Goal: Task Accomplishment & Management: Use online tool/utility

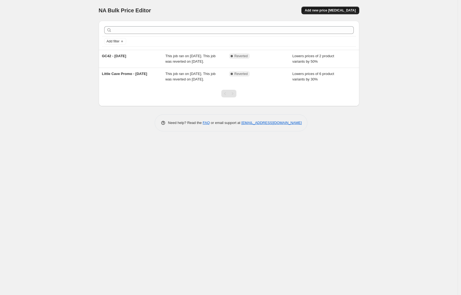
click at [344, 8] on button "Add new price [MEDICAL_DATA]" at bounding box center [330, 11] width 58 height 8
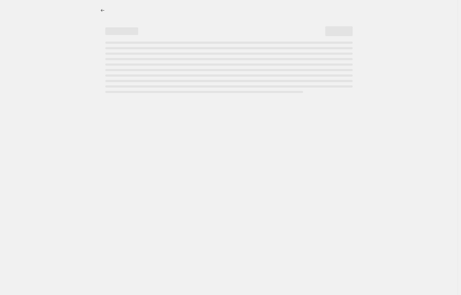
select select "percentage"
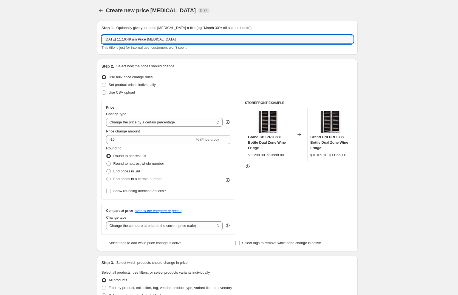
drag, startPoint x: 193, startPoint y: 40, endPoint x: 33, endPoint y: 36, distance: 159.6
click at [33, 36] on div "Create new price [MEDICAL_DATA]. This page is ready Create new price [MEDICAL_D…" at bounding box center [227, 289] width 454 height 579
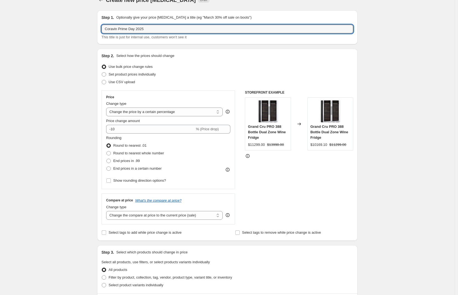
scroll to position [14, 0]
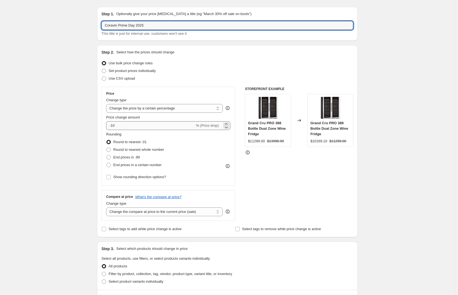
type input "Coravin Prime Day 2025"
click at [123, 124] on input "-10" at bounding box center [150, 125] width 89 height 9
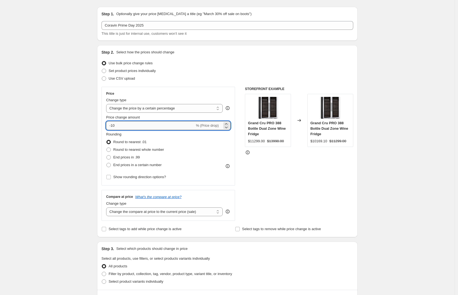
click at [123, 124] on input "-10" at bounding box center [150, 125] width 89 height 9
type input "-1"
type input "-25"
click at [59, 171] on div "Create new price [MEDICAL_DATA]. This page is ready Create new price [MEDICAL_D…" at bounding box center [227, 275] width 454 height 579
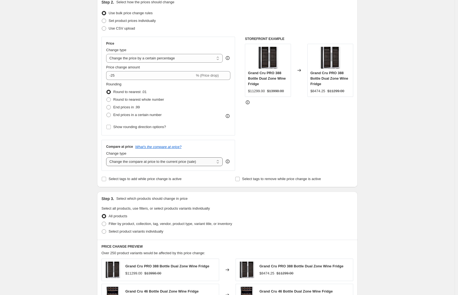
scroll to position [147, 0]
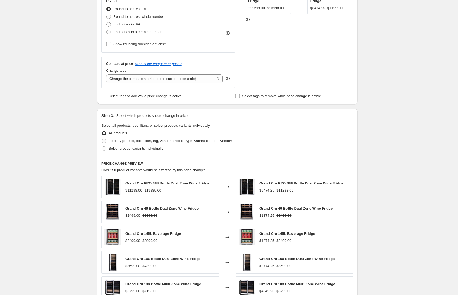
click at [147, 141] on span "Filter by product, collection, tag, vendor, product type, variant title, or inv…" at bounding box center [170, 141] width 123 height 4
click at [102, 139] on input "Filter by product, collection, tag, vendor, product type, variant title, or inv…" at bounding box center [102, 139] width 0 height 0
radio input "true"
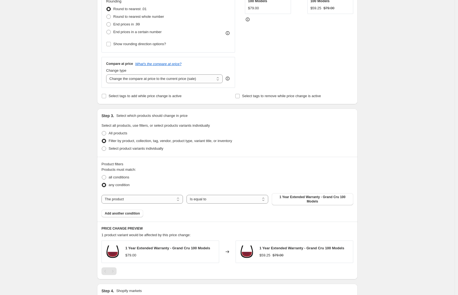
scroll to position [180, 0]
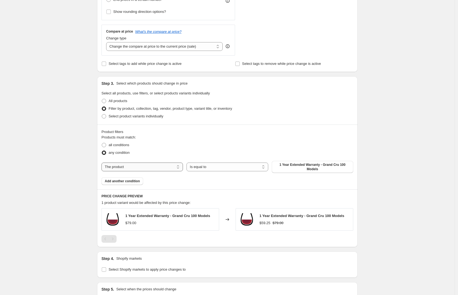
click at [167, 169] on select "The product The product's collection The product's tag The product's vendor The…" at bounding box center [141, 167] width 81 height 9
select select "collection"
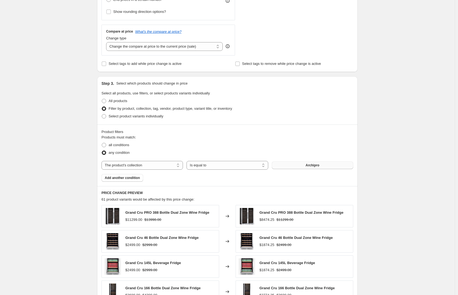
click at [313, 162] on button "Archipro" at bounding box center [312, 166] width 81 height 8
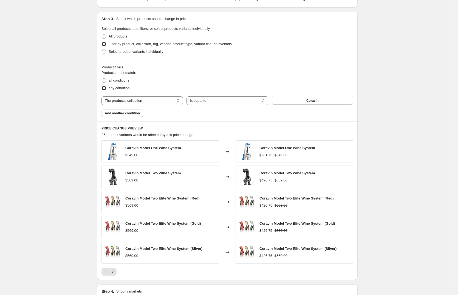
scroll to position [248, 0]
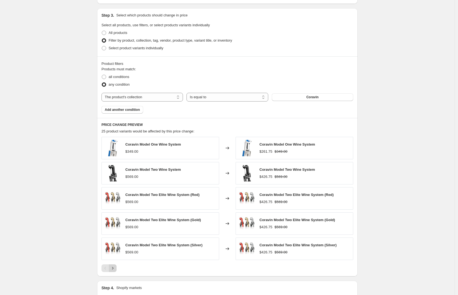
click at [114, 267] on icon "Next" at bounding box center [112, 268] width 5 height 5
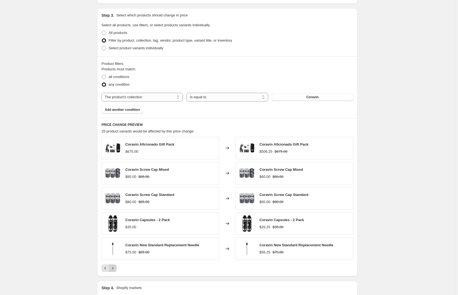
click at [114, 267] on icon "Next" at bounding box center [112, 268] width 5 height 5
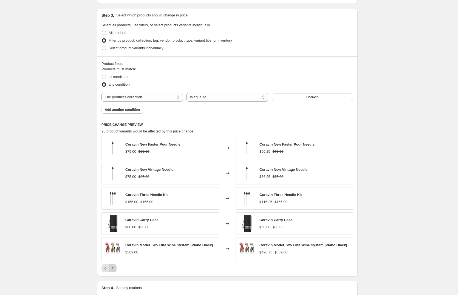
click at [114, 267] on icon "Next" at bounding box center [112, 268] width 5 height 5
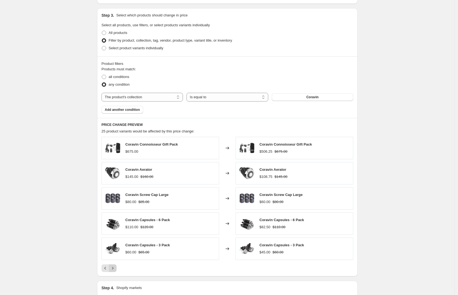
click at [114, 267] on icon "Next" at bounding box center [112, 268] width 5 height 5
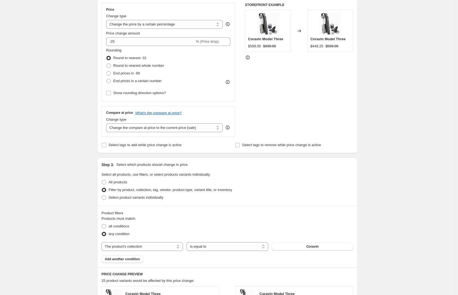
scroll to position [91, 0]
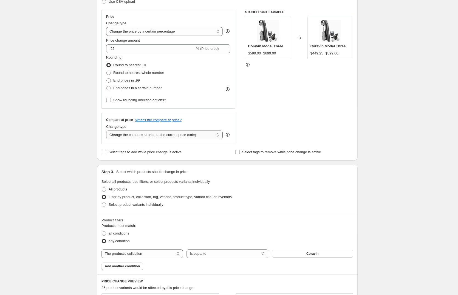
click at [221, 135] on select "Change the compare at price to the current price (sale) Change the compare at p…" at bounding box center [164, 135] width 116 height 9
click at [107, 131] on select "Change the compare at price to the current price (sale) Change the compare at p…" at bounding box center [164, 135] width 116 height 9
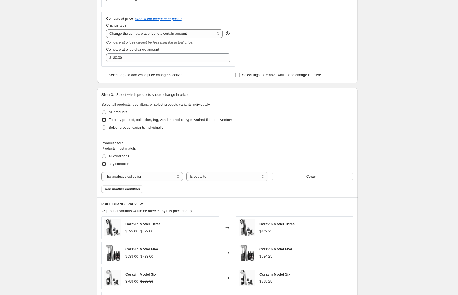
scroll to position [164, 0]
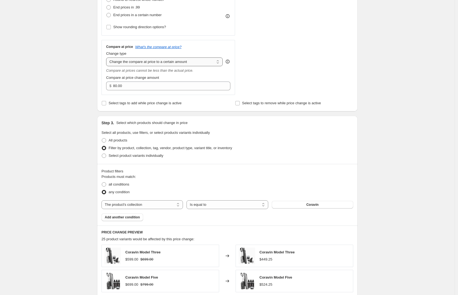
click at [129, 61] on select "Change the compare at price to the current price (sale) Change the compare at p…" at bounding box center [164, 62] width 116 height 9
select select "bp"
click at [107, 58] on select "Change the compare at price to the current price (sale) Change the compare at p…" at bounding box center [164, 62] width 116 height 9
type input "12.00"
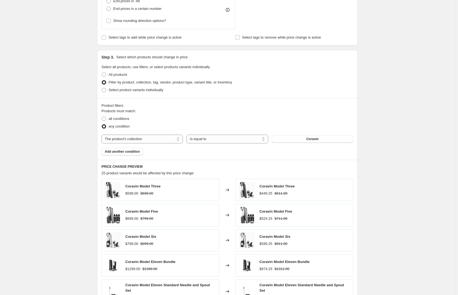
scroll to position [137, 0]
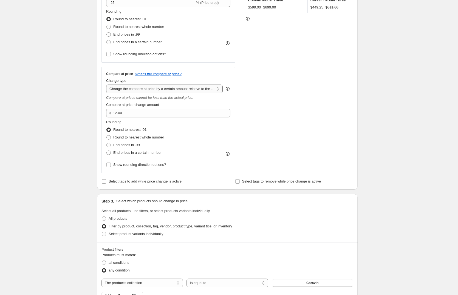
click at [121, 89] on select "Change the compare at price to the current price (sale) Change the compare at p…" at bounding box center [164, 89] width 116 height 9
select select "pp"
click at [107, 85] on select "Change the compare at price to the current price (sale) Change the compare at p…" at bounding box center [164, 89] width 116 height 9
type input "20"
drag, startPoint x: 119, startPoint y: 112, endPoint x: 104, endPoint y: 112, distance: 15.1
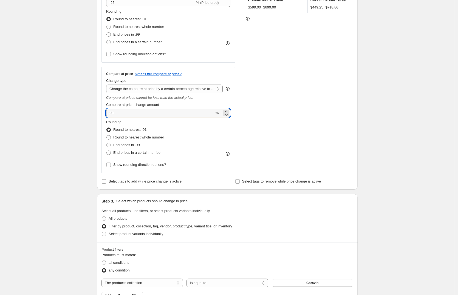
click at [104, 112] on div "Compare at price What's the compare at price? Change type Change the compare at…" at bounding box center [167, 120] width 133 height 106
type input "-20"
click at [70, 130] on div "Create new price [MEDICAL_DATA]. This page is ready Create new price [MEDICAL_D…" at bounding box center [227, 222] width 454 height 718
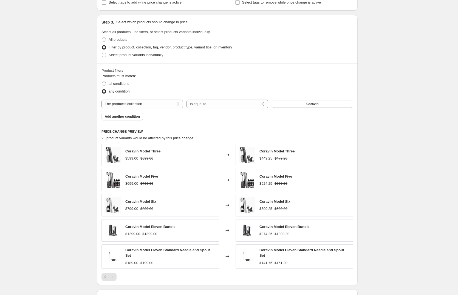
scroll to position [108, 0]
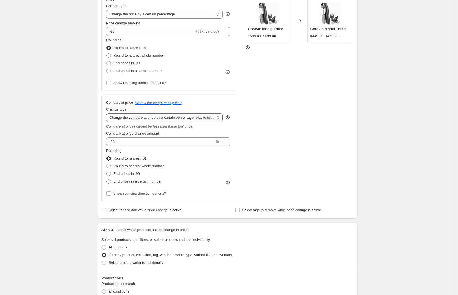
click at [128, 117] on select "Change the compare at price to the current price (sale) Change the compare at p…" at bounding box center [164, 117] width 116 height 9
select select "percentage"
click at [107, 113] on select "Change the compare at price to the current price (sale) Change the compare at p…" at bounding box center [164, 117] width 116 height 9
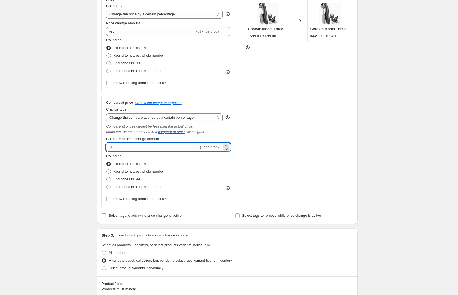
click at [127, 146] on input "-15" at bounding box center [150, 147] width 89 height 9
type input "-1"
type input "-25"
click at [49, 175] on div "Create new price [MEDICAL_DATA]. This page is ready Create new price [MEDICAL_D…" at bounding box center [227, 253] width 454 height 723
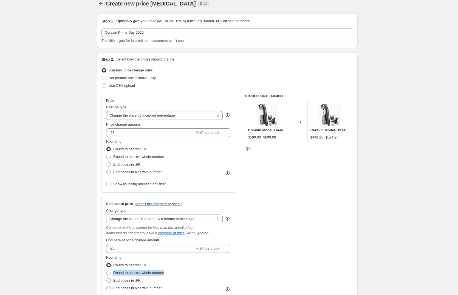
scroll to position [10, 0]
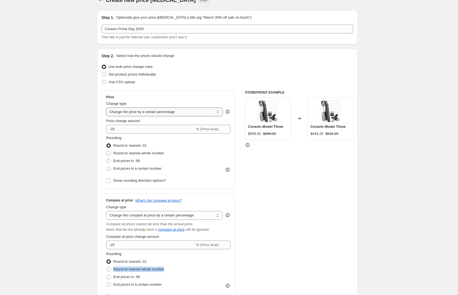
click at [115, 109] on select "Change the price to a certain amount Change the price by a certain amount Chang…" at bounding box center [164, 112] width 116 height 9
select select "ecap"
click at [107, 108] on select "Change the price to a certain amount Change the price by a certain amount Chang…" at bounding box center [164, 112] width 116 height 9
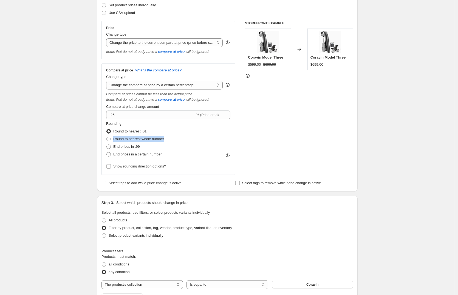
scroll to position [75, 0]
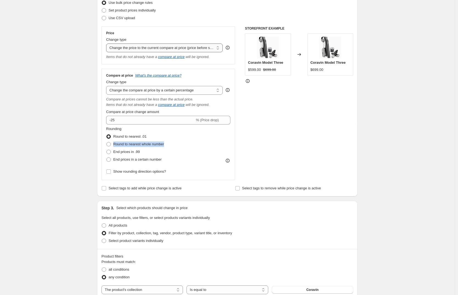
click at [141, 49] on select "Change the price to a certain amount Change the price by a certain amount Chang…" at bounding box center [164, 48] width 116 height 9
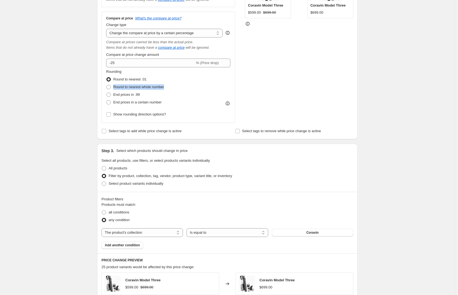
scroll to position [116, 0]
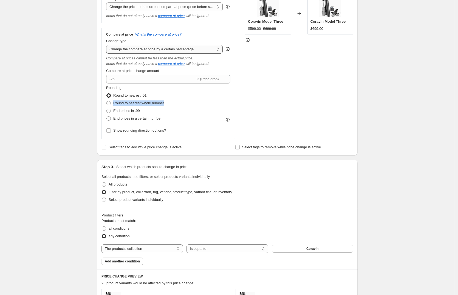
click at [123, 50] on select "Change the compare at price to the current price (sale) Change the compare at p…" at bounding box center [164, 49] width 116 height 9
click at [107, 45] on select "Change the compare at price to the current price (sale) Change the compare at p…" at bounding box center [164, 49] width 116 height 9
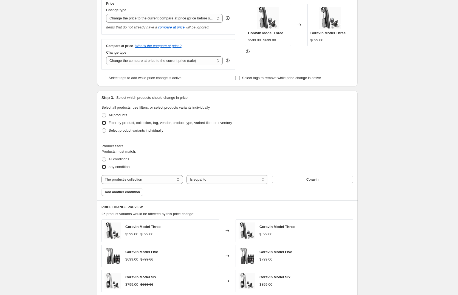
scroll to position [76, 0]
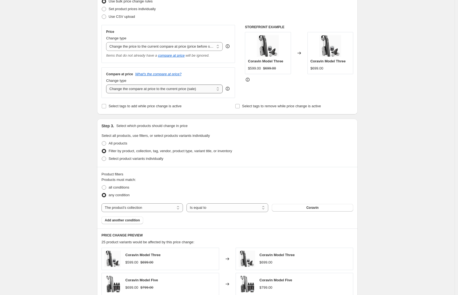
click at [126, 87] on select "Change the compare at price to the current price (sale) Change the compare at p…" at bounding box center [164, 89] width 116 height 9
select select "percentage"
click at [107, 85] on select "Change the compare at price to the current price (sale) Change the compare at p…" at bounding box center [164, 89] width 116 height 9
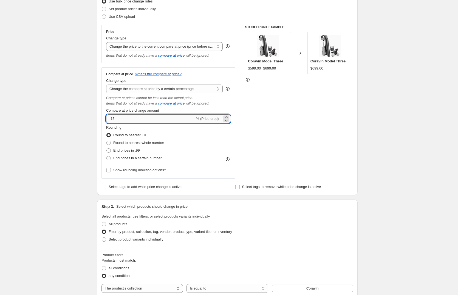
click at [126, 120] on input "-15" at bounding box center [150, 119] width 89 height 9
type input "-1"
type input "-25"
click at [45, 167] on div "Create new price [MEDICAL_DATA]. This page is ready Create new price [MEDICAL_D…" at bounding box center [227, 255] width 454 height 662
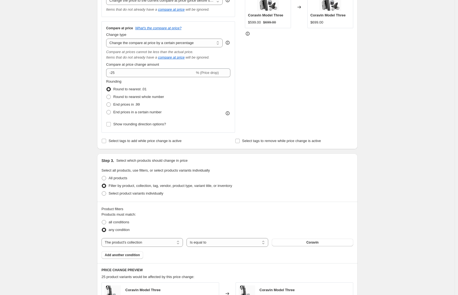
scroll to position [94, 0]
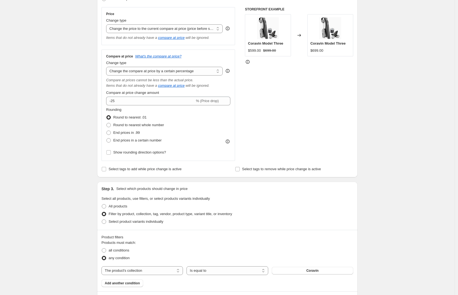
click at [78, 101] on div "Create new price [MEDICAL_DATA]. This page is ready Create new price [MEDICAL_D…" at bounding box center [227, 237] width 454 height 662
click at [55, 169] on div "Create new price [MEDICAL_DATA]. This page is ready Create new price [MEDICAL_D…" at bounding box center [227, 237] width 454 height 662
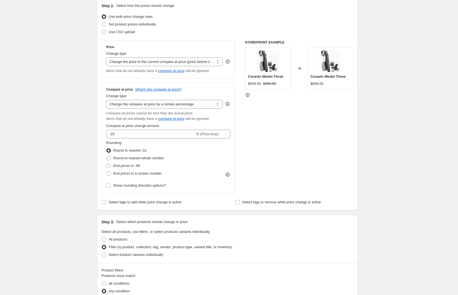
scroll to position [32, 0]
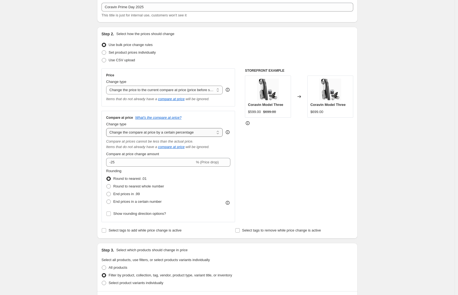
click at [133, 132] on select "Change the compare at price to the current price (sale) Change the compare at p…" at bounding box center [164, 132] width 116 height 9
click at [107, 128] on select "Change the compare at price to the current price (sale) Change the compare at p…" at bounding box center [164, 132] width 116 height 9
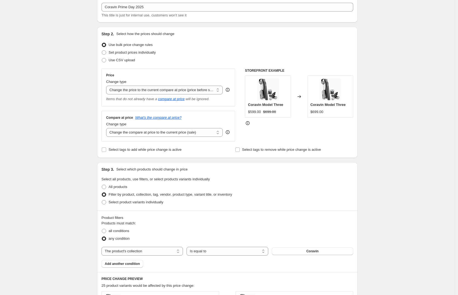
click at [63, 155] on div "Create new price [MEDICAL_DATA]. This page is ready Create new price [MEDICAL_D…" at bounding box center [227, 258] width 454 height 581
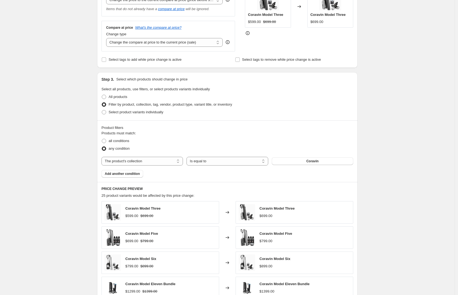
scroll to position [38, 0]
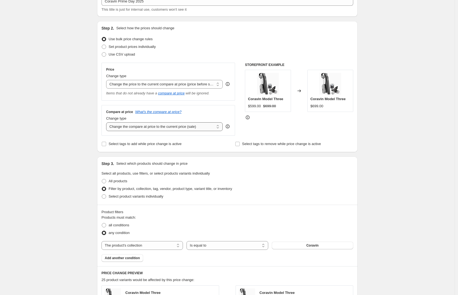
click at [119, 130] on select "Change the compare at price to the current price (sale) Change the compare at p…" at bounding box center [164, 127] width 116 height 9
select select "percentage"
click at [107, 123] on select "Change the compare at price to the current price (sale) Change the compare at p…" at bounding box center [164, 127] width 116 height 9
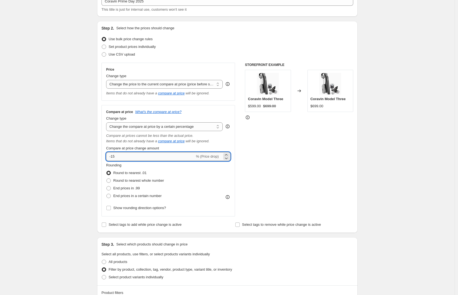
click at [119, 156] on input "-15" at bounding box center [150, 156] width 89 height 9
type input "-1"
type input "-25"
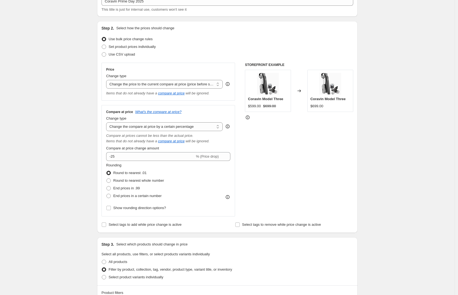
click at [52, 174] on div "Create new price [MEDICAL_DATA]. This page is ready Create new price [MEDICAL_D…" at bounding box center [227, 293] width 454 height 662
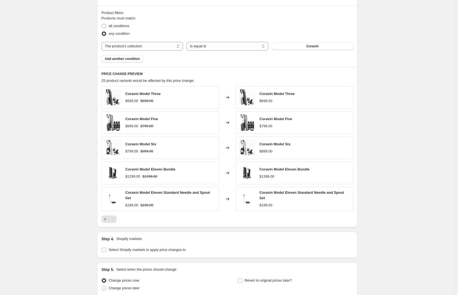
scroll to position [366, 0]
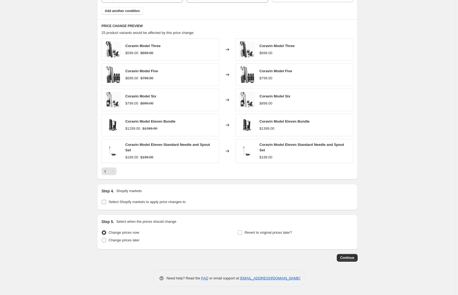
click at [106, 202] on input "Select Shopify markets to apply price changes to" at bounding box center [104, 202] width 4 height 4
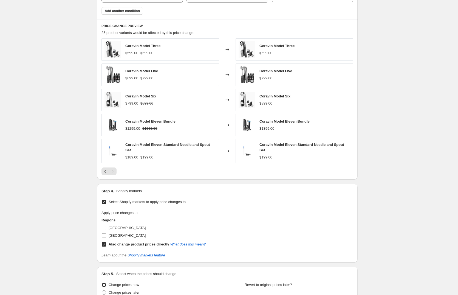
click at [106, 202] on input "Select Shopify markets to apply price changes to" at bounding box center [104, 202] width 4 height 4
checkbox input "false"
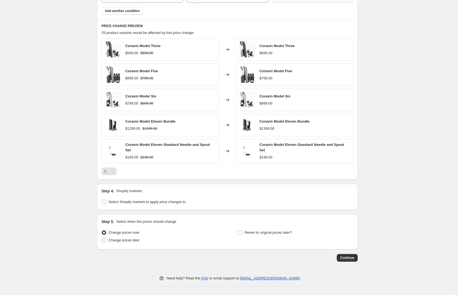
click at [242, 233] on input "Revert to original prices later?" at bounding box center [240, 233] width 4 height 4
checkbox input "true"
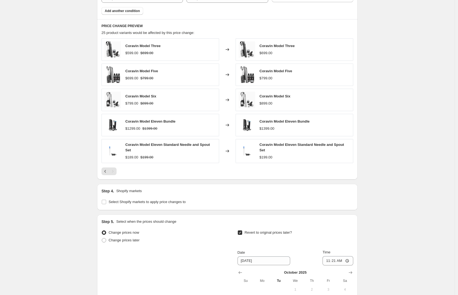
scroll to position [460, 0]
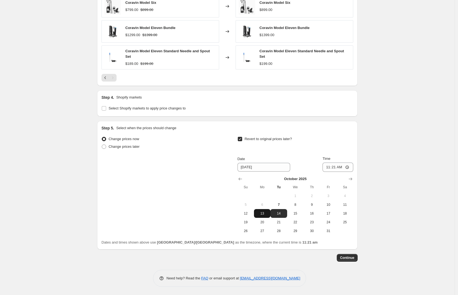
click at [263, 215] on span "13" at bounding box center [262, 214] width 12 height 4
type input "[DATE]"
click at [340, 168] on input "11:21" at bounding box center [337, 167] width 31 height 9
click at [334, 167] on input "11:21" at bounding box center [337, 167] width 31 height 9
click at [347, 167] on input "11:21" at bounding box center [337, 167] width 31 height 9
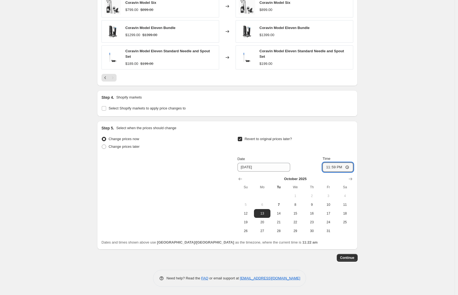
type input "23:59"
click at [186, 183] on div "Change prices now Change prices later Revert to original prices later? Date [DA…" at bounding box center [227, 185] width 252 height 100
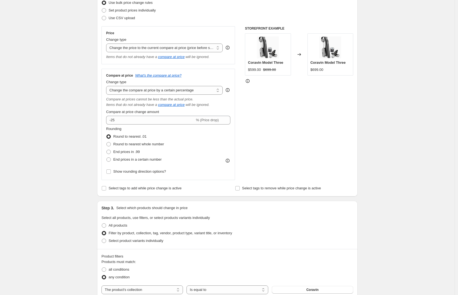
scroll to position [46, 0]
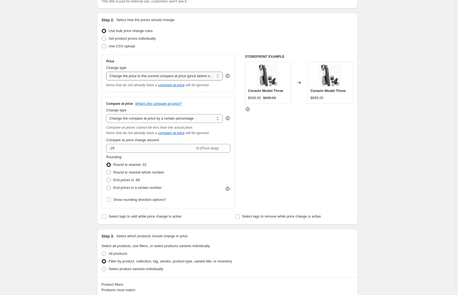
click at [131, 77] on select "Change the price to a certain amount Change the price by a certain amount Chang…" at bounding box center [164, 76] width 116 height 9
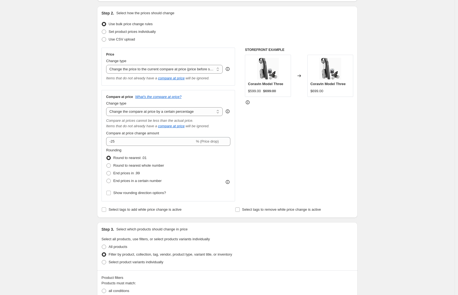
scroll to position [57, 0]
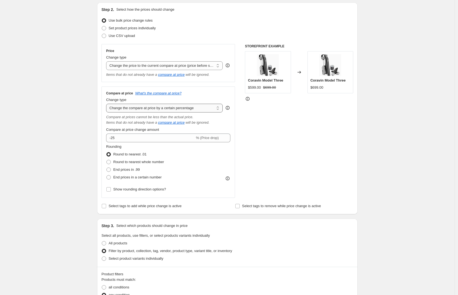
click at [150, 110] on select "Change the compare at price to the current price (sale) Change the compare at p…" at bounding box center [164, 108] width 116 height 9
select select "pp"
click at [107, 104] on select "Change the compare at price to the current price (sale) Change the compare at p…" at bounding box center [164, 108] width 116 height 9
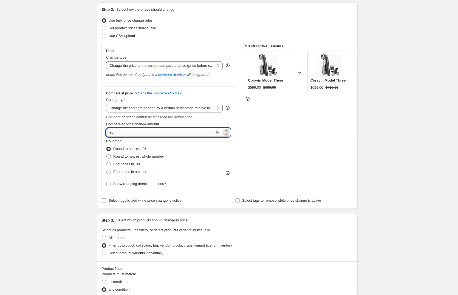
click at [120, 132] on input "20" at bounding box center [160, 132] width 108 height 9
type input "2"
drag, startPoint x: 116, startPoint y: 131, endPoint x: 107, endPoint y: 131, distance: 9.1
click at [107, 131] on input "Compare at price change amount" at bounding box center [160, 132] width 108 height 9
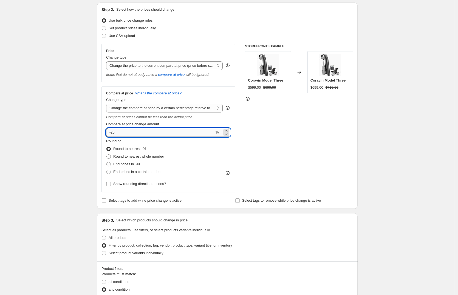
type input "-25"
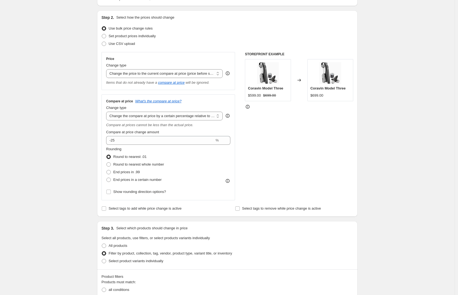
scroll to position [21, 0]
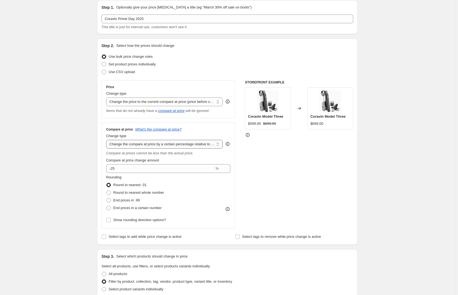
click at [123, 141] on select "Change the compare at price to the current price (sale) Change the compare at p…" at bounding box center [164, 144] width 116 height 9
click at [107, 140] on select "Change the compare at price to the current price (sale) Change the compare at p…" at bounding box center [164, 144] width 116 height 9
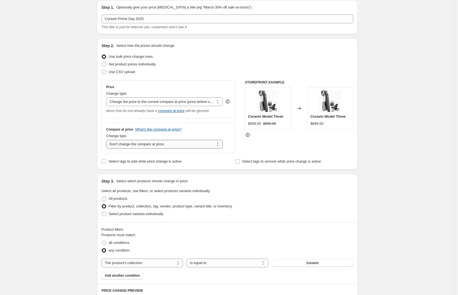
click at [126, 144] on select "Change the compare at price to the current price (sale) Change the compare at p…" at bounding box center [164, 144] width 116 height 9
select select "percentage"
click at [107, 140] on select "Change the compare at price to the current price (sale) Change the compare at p…" at bounding box center [164, 144] width 116 height 9
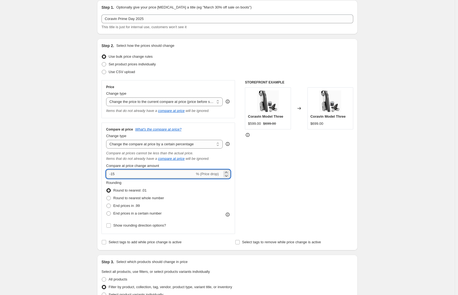
drag, startPoint x: 113, startPoint y: 174, endPoint x: 125, endPoint y: 173, distance: 12.1
click at [125, 173] on input "-15" at bounding box center [150, 174] width 89 height 9
type input "-25"
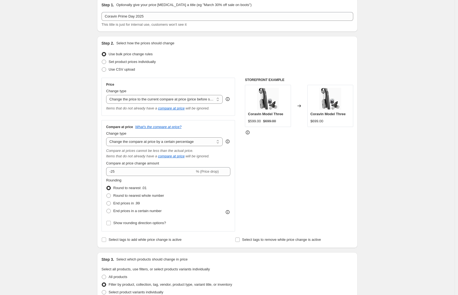
scroll to position [19, 0]
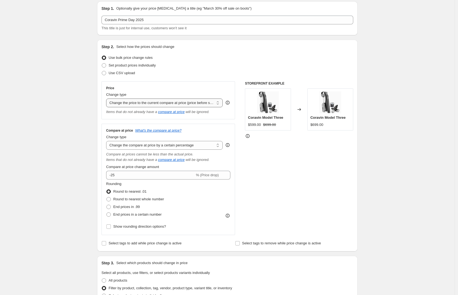
click at [113, 101] on select "Change the price to a certain amount Change the price by a certain amount Chang…" at bounding box center [164, 103] width 116 height 9
click at [107, 99] on select "Change the price to a certain amount Change the price by a certain amount Chang…" at bounding box center [164, 103] width 116 height 9
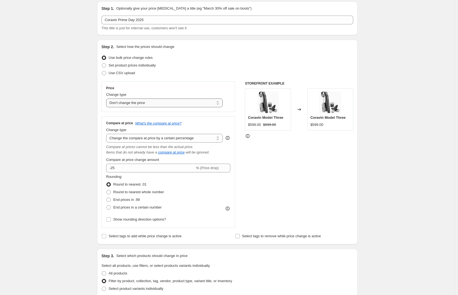
click at [119, 103] on select "Change the price to a certain amount Change the price by a certain amount Chang…" at bounding box center [164, 103] width 116 height 9
click at [107, 99] on select "Change the price to a certain amount Change the price by a certain amount Chang…" at bounding box center [164, 103] width 116 height 9
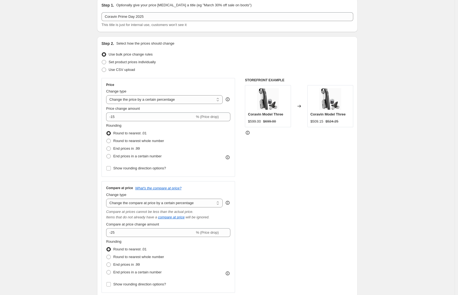
scroll to position [26, 0]
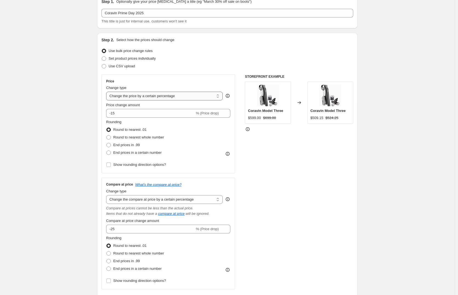
click at [119, 95] on select "Change the price to a certain amount Change the price by a certain amount Chang…" at bounding box center [164, 96] width 116 height 9
select select "ecap"
click at [107, 92] on select "Change the price to a certain amount Change the price by a certain amount Chang…" at bounding box center [164, 96] width 116 height 9
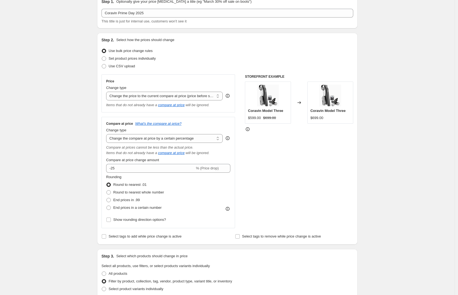
click at [140, 140] on select "Change the compare at price to the current price (sale) Change the compare at p…" at bounding box center [164, 138] width 116 height 9
select select "ep"
click at [107, 134] on select "Change the compare at price to the current price (sale) Change the compare at p…" at bounding box center [164, 138] width 116 height 9
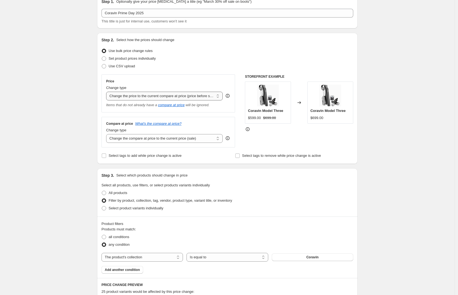
click at [136, 96] on select "Change the price to a certain amount Change the price by a certain amount Chang…" at bounding box center [164, 96] width 116 height 9
click at [107, 92] on select "Change the price to a certain amount Change the price by a certain amount Chang…" at bounding box center [164, 96] width 116 height 9
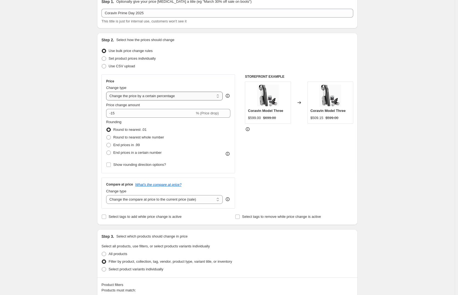
click at [117, 99] on select "Change the price to a certain amount Change the price by a certain amount Chang…" at bounding box center [164, 96] width 116 height 9
click at [169, 96] on select "Change the price to a certain amount Change the price by a certain amount Chang…" at bounding box center [164, 96] width 116 height 9
select select "ecap"
click at [107, 92] on select "Change the price to a certain amount Change the price by a certain amount Chang…" at bounding box center [164, 96] width 116 height 9
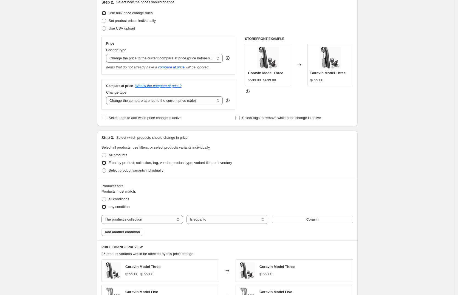
scroll to position [89, 0]
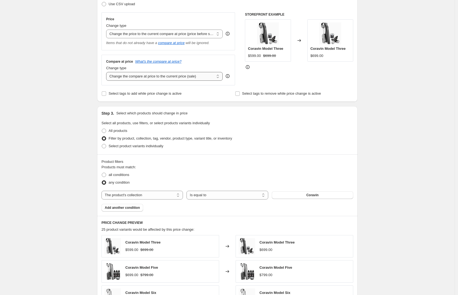
click at [129, 77] on select "Change the compare at price to the current price (sale) Change the compare at p…" at bounding box center [164, 76] width 116 height 9
select select "percentage"
click at [107, 72] on select "Change the compare at price to the current price (sale) Change the compare at p…" at bounding box center [164, 76] width 116 height 9
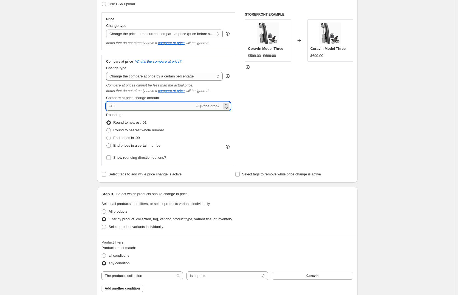
drag, startPoint x: 112, startPoint y: 104, endPoint x: 130, endPoint y: 106, distance: 17.3
click at [130, 106] on input "-15" at bounding box center [150, 106] width 89 height 9
type input "-25"
click at [55, 119] on div "Create new price [MEDICAL_DATA]. This page is ready Create new price [MEDICAL_D…" at bounding box center [227, 289] width 454 height 756
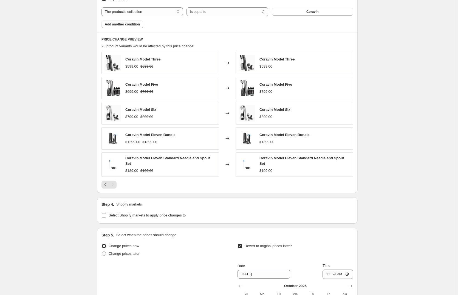
scroll to position [460, 0]
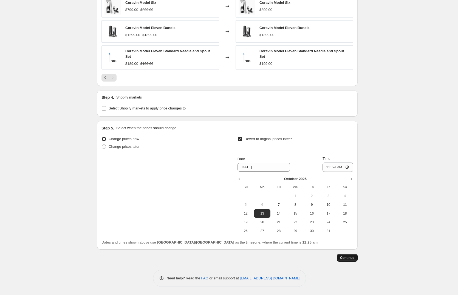
click at [348, 260] on span "Continue" at bounding box center [347, 258] width 14 height 4
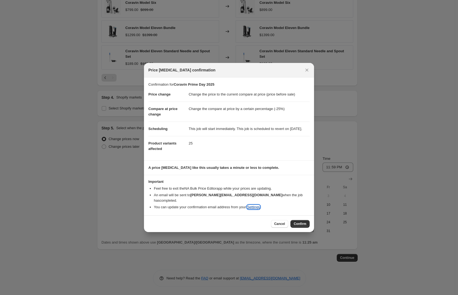
click at [260, 207] on link "Settings" at bounding box center [253, 207] width 13 height 4
click at [275, 224] on span "Cancel" at bounding box center [279, 224] width 11 height 4
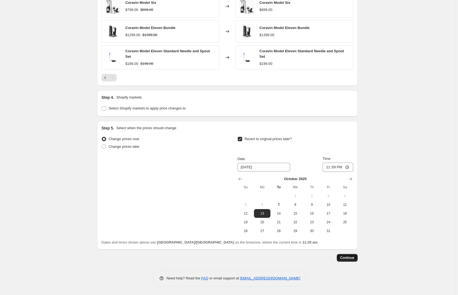
click at [353, 256] on button "Continue" at bounding box center [347, 258] width 21 height 8
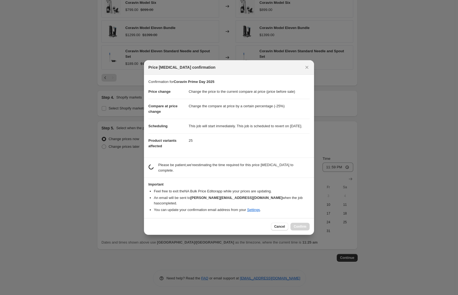
scroll to position [0, 0]
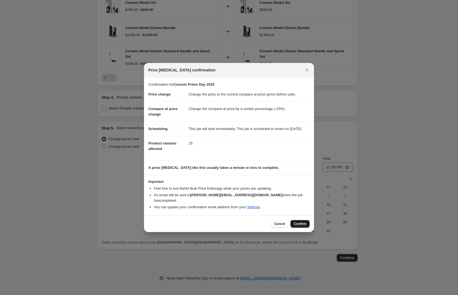
click at [301, 224] on span "Confirm" at bounding box center [300, 224] width 13 height 4
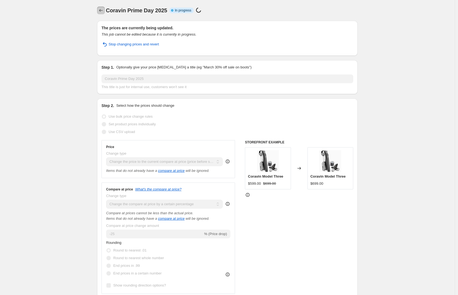
click at [104, 11] on icon "Price change jobs" at bounding box center [100, 10] width 5 height 5
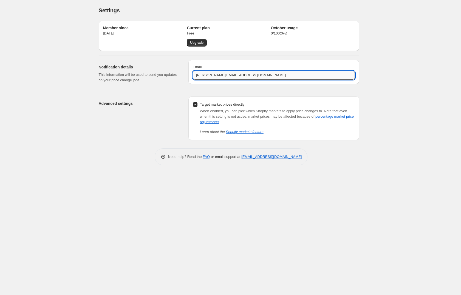
click at [217, 73] on input "[PERSON_NAME][EMAIL_ADDRESS][DOMAIN_NAME]" at bounding box center [274, 75] width 162 height 9
type input "[PERSON_NAME][EMAIL_ADDRESS][DOMAIN_NAME]"
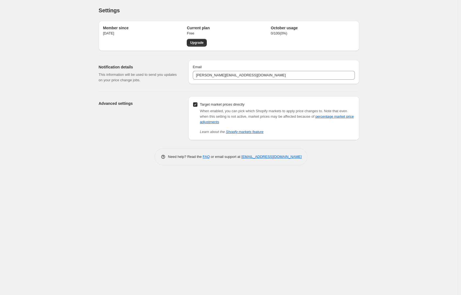
click at [95, 152] on div "Settings. This page is ready Settings Member since [DATE] Current plan Free Upg…" at bounding box center [229, 87] width 274 height 174
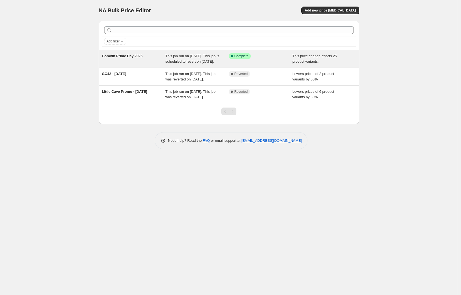
click at [134, 56] on span "Coravin Prime Day 2025" at bounding box center [122, 56] width 41 height 4
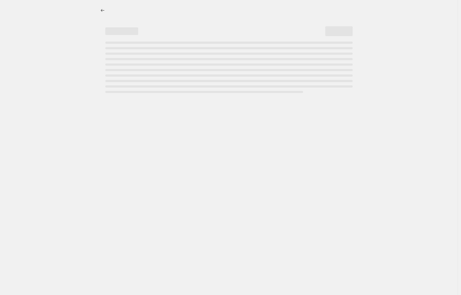
select select "ecap"
select select "percentage"
select select "collection"
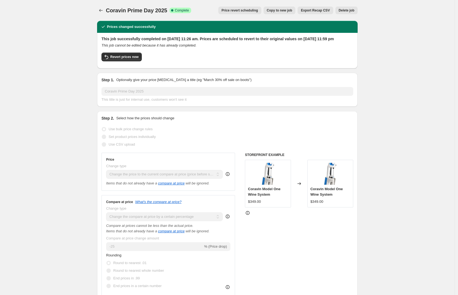
click at [280, 9] on span "Copy to new job" at bounding box center [279, 10] width 25 height 4
select select "ecap"
select select "percentage"
select select "collection"
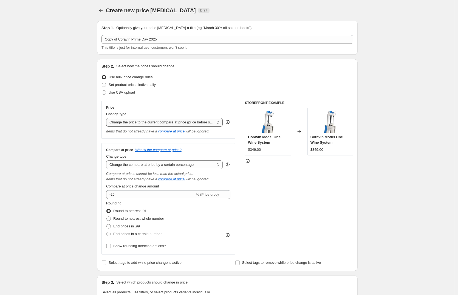
click at [115, 125] on select "Change the price to a certain amount Change the price by a certain amount Chang…" at bounding box center [164, 122] width 116 height 9
click at [107, 118] on select "Change the price to a certain amount Change the price by a certain amount Chang…" at bounding box center [164, 122] width 116 height 9
click at [117, 122] on select "Change the price to a certain amount Change the price by a certain amount Chang…" at bounding box center [164, 122] width 116 height 9
select select "percentage"
click at [107, 118] on select "Change the price to a certain amount Change the price by a certain amount Chang…" at bounding box center [164, 122] width 116 height 9
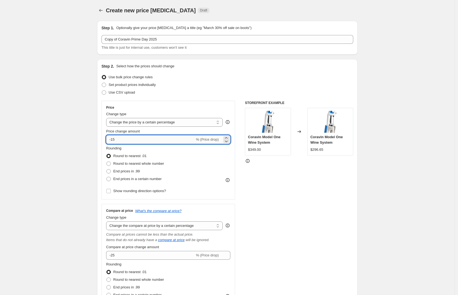
click at [121, 138] on input "-15" at bounding box center [150, 139] width 89 height 9
type input "-1"
type input "-25"
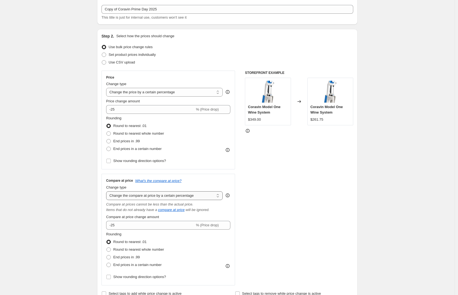
click at [166, 198] on select "Change the compare at price to the current price (sale) Change the compare at p…" at bounding box center [164, 196] width 116 height 9
click at [107, 192] on select "Change the compare at price to the current price (sale) Change the compare at p…" at bounding box center [164, 196] width 116 height 9
click at [131, 92] on select "Change the price to a certain amount Change the price by a certain amount Chang…" at bounding box center [164, 92] width 116 height 9
select select "no_change"
click at [107, 88] on select "Change the price to a certain amount Change the price by a certain amount Chang…" at bounding box center [164, 92] width 116 height 9
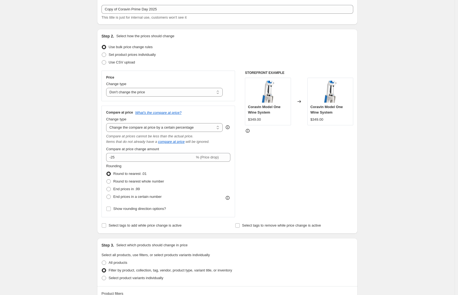
click at [66, 124] on div "Create new price change job. This page is ready Create new price change job Dra…" at bounding box center [227, 296] width 454 height 653
click at [127, 126] on select "Change the compare at price to the current price (sale) Change the compare at p…" at bounding box center [164, 127] width 116 height 9
click at [107, 123] on select "Change the compare at price to the current price (sale) Change the compare at p…" at bounding box center [164, 127] width 116 height 9
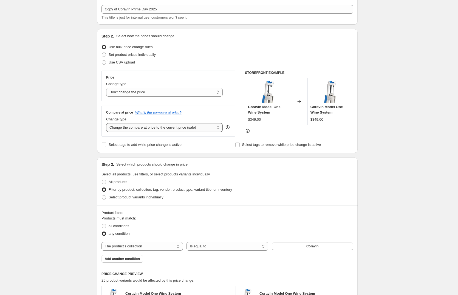
click at [132, 127] on select "Change the compare at price to the current price (sale) Change the compare at p…" at bounding box center [164, 127] width 116 height 9
click at [107, 123] on select "Change the compare at price to the current price (sale) Change the compare at p…" at bounding box center [164, 127] width 116 height 9
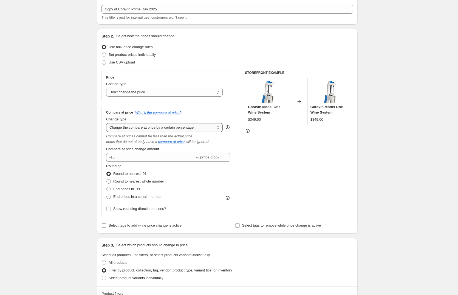
click at [135, 131] on select "Change the compare at price to the current price (sale) Change the compare at p…" at bounding box center [164, 127] width 116 height 9
select select "pp"
click at [107, 123] on select "Change the compare at price to the current price (sale) Change the compare at p…" at bounding box center [164, 127] width 116 height 9
type input "20"
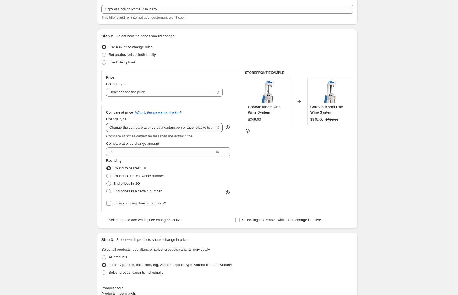
click at [137, 127] on select "Change the compare at price to the current price (sale) Change the compare at p…" at bounding box center [164, 127] width 116 height 9
click at [107, 123] on select "Change the compare at price to the current price (sale) Change the compare at p…" at bounding box center [164, 127] width 116 height 9
click at [60, 140] on div "Create new price change job. This page is ready Create new price change job Dra…" at bounding box center [227, 293] width 454 height 647
click at [160, 125] on select "Change the compare at price to the current price (sale) Change the compare at p…" at bounding box center [164, 127] width 116 height 9
select select "no_change"
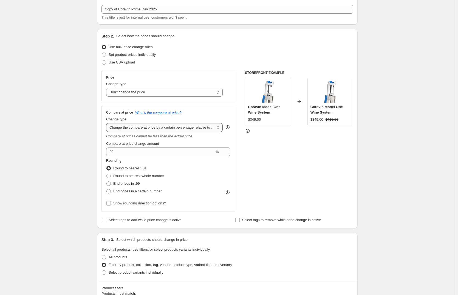
click at [107, 123] on select "Change the compare at price to the current price (sale) Change the compare at p…" at bounding box center [164, 127] width 116 height 9
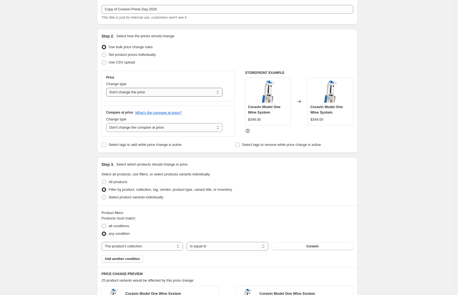
click at [148, 94] on select "Change the price to a certain amount Change the price by a certain amount Chang…" at bounding box center [164, 92] width 116 height 9
select select "percentage"
click at [107, 88] on select "Change the price to a certain amount Change the price by a certain amount Chang…" at bounding box center [164, 92] width 116 height 9
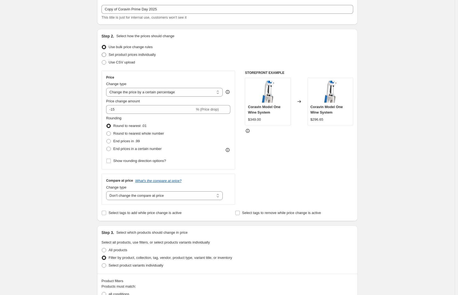
click at [119, 55] on span "Set product prices individually" at bounding box center [132, 55] width 47 height 4
click at [102, 53] on input "Set product prices individually" at bounding box center [102, 53] width 0 height 0
radio input "true"
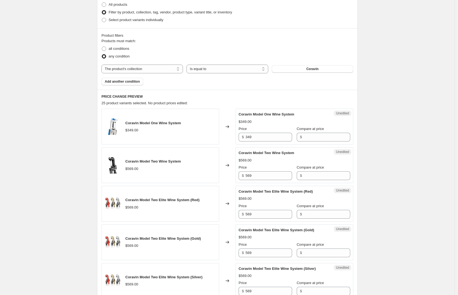
scroll to position [0, 0]
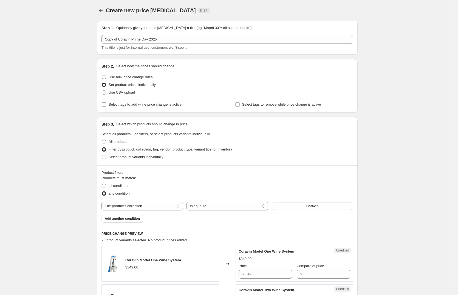
click at [124, 78] on span "Use bulk price change rules" at bounding box center [131, 77] width 44 height 4
click at [102, 75] on input "Use bulk price change rules" at bounding box center [102, 75] width 0 height 0
radio input "true"
select select "percentage"
select select "no_change"
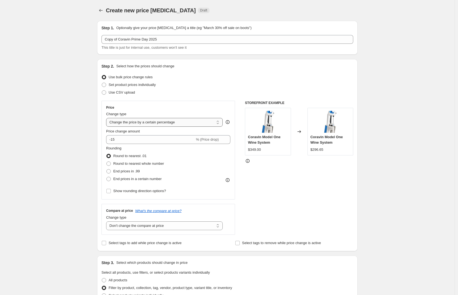
click at [121, 119] on select "Change the price to a certain amount Change the price by a certain amount Chang…" at bounding box center [164, 122] width 116 height 9
select select "no_change"
click at [107, 118] on select "Change the price to a certain amount Change the price by a certain amount Chang…" at bounding box center [164, 122] width 116 height 9
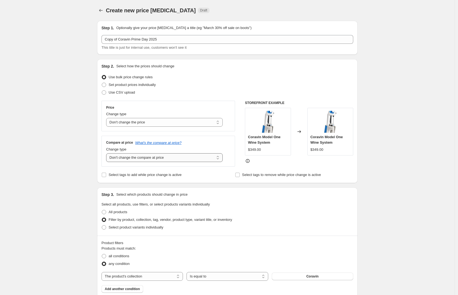
click at [124, 158] on select "Change the compare at price to the current price (sale) Change the compare at p…" at bounding box center [164, 157] width 116 height 9
select select "percentage"
click at [107, 153] on select "Change the compare at price to the current price (sale) Change the compare at p…" at bounding box center [164, 157] width 116 height 9
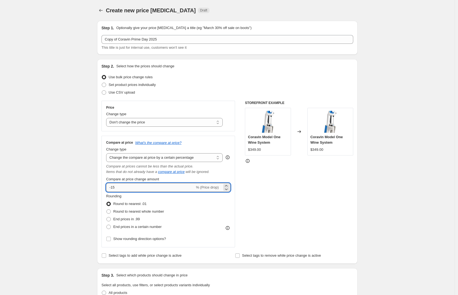
click at [124, 187] on input "-15" at bounding box center [150, 187] width 89 height 9
type input "-1"
type input "-25"
click at [125, 125] on select "Change the price to a certain amount Change the price by a certain amount Chang…" at bounding box center [164, 122] width 116 height 9
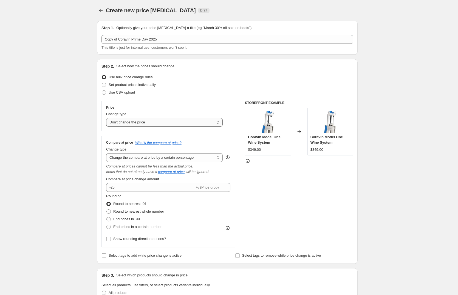
click at [107, 118] on select "Change the price to a certain amount Change the price by a certain amount Chang…" at bounding box center [164, 122] width 116 height 9
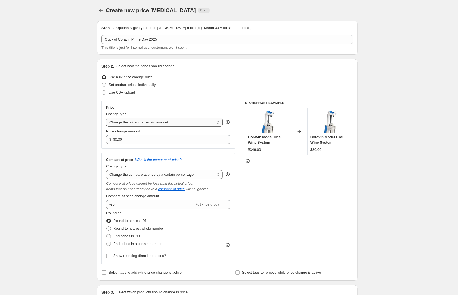
click at [130, 121] on select "Change the price to a certain amount Change the price by a certain amount Chang…" at bounding box center [164, 122] width 116 height 9
select select "by"
click at [107, 118] on select "Change the price to a certain amount Change the price by a certain amount Chang…" at bounding box center [164, 122] width 116 height 9
type input "-10.00"
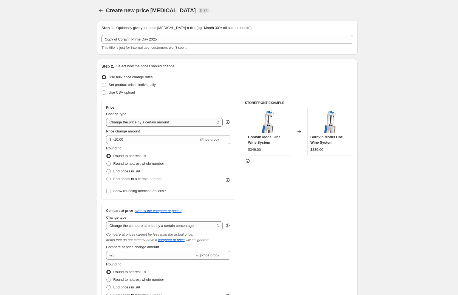
click at [132, 123] on select "Change the price to a certain amount Change the price by a certain amount Chang…" at bounding box center [164, 122] width 116 height 9
select select "percentage"
click at [107, 118] on select "Change the price to a certain amount Change the price by a certain amount Chang…" at bounding box center [164, 122] width 116 height 9
type input "-15"
click at [133, 122] on select "Change the price to a certain amount Change the price by a certain amount Chang…" at bounding box center [164, 122] width 116 height 9
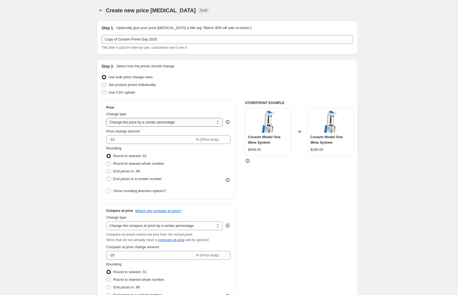
click at [107, 118] on select "Change the price to a certain amount Change the price by a certain amount Chang…" at bounding box center [164, 122] width 116 height 9
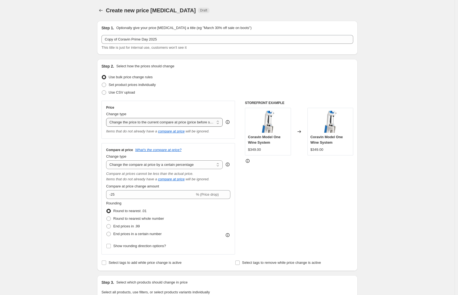
click at [134, 122] on select "Change the price to a certain amount Change the price by a certain amount Chang…" at bounding box center [164, 122] width 116 height 9
select select "pcap"
click at [107, 118] on select "Change the price to a certain amount Change the price by a certain amount Chang…" at bounding box center [164, 122] width 116 height 9
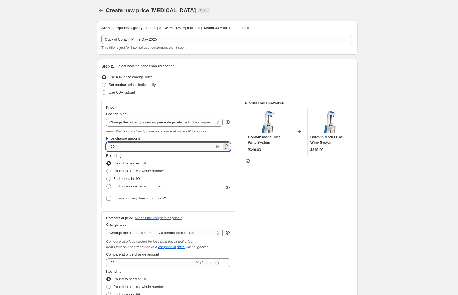
click at [125, 147] on input "-20" at bounding box center [160, 147] width 108 height 9
type input "-25"
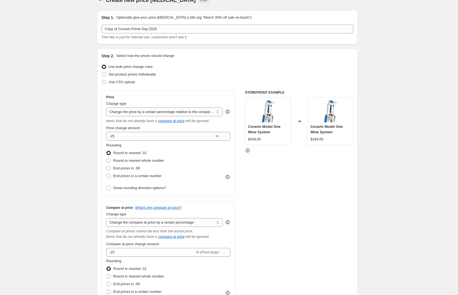
scroll to position [14, 0]
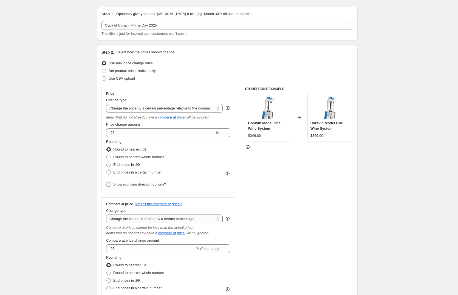
click at [136, 220] on select "Change the compare at price to the current price (sale) Change the compare at p…" at bounding box center [164, 219] width 116 height 9
click at [107, 215] on select "Change the compare at price to the current price (sale) Change the compare at p…" at bounding box center [164, 219] width 116 height 9
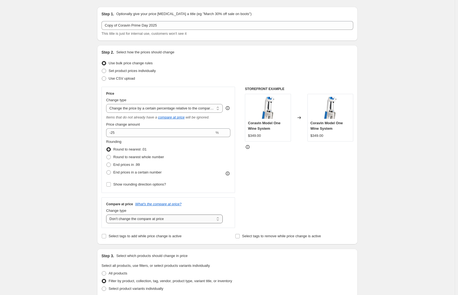
click at [126, 219] on select "Change the compare at price to the current price (sale) Change the compare at p…" at bounding box center [164, 219] width 116 height 9
select select "ep"
click at [107, 215] on select "Change the compare at price to the current price (sale) Change the compare at p…" at bounding box center [164, 219] width 116 height 9
click at [131, 109] on select "Change the price to a certain amount Change the price by a certain amount Chang…" at bounding box center [164, 108] width 116 height 9
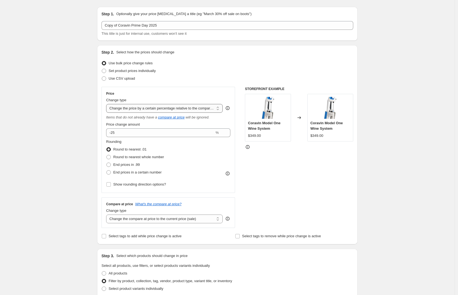
select select "percentage"
click at [107, 104] on select "Change the price to a certain amount Change the price by a certain amount Chang…" at bounding box center [164, 108] width 116 height 9
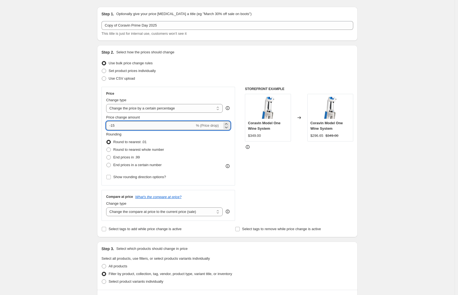
click at [124, 123] on input "-15" at bounding box center [150, 125] width 89 height 9
type input "-1"
type input "-25"
drag, startPoint x: 11, startPoint y: 194, endPoint x: 17, endPoint y: 196, distance: 6.8
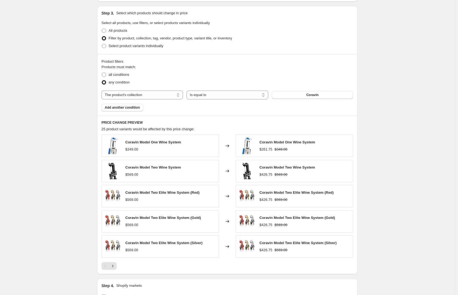
scroll to position [261, 0]
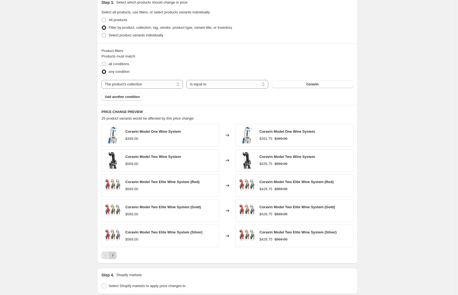
click at [115, 253] on icon "Next" at bounding box center [112, 255] width 5 height 5
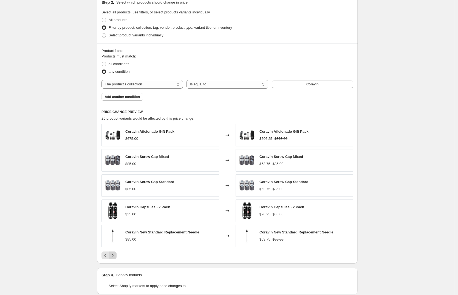
click at [115, 255] on icon "Next" at bounding box center [112, 255] width 5 height 5
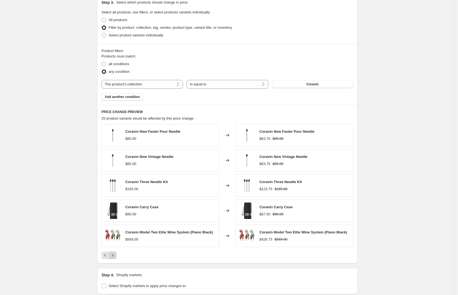
click at [115, 255] on icon "Next" at bounding box center [112, 255] width 5 height 5
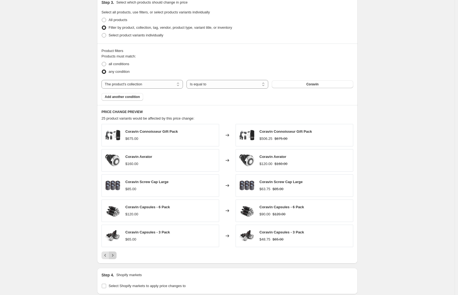
click at [115, 255] on icon "Next" at bounding box center [112, 255] width 5 height 5
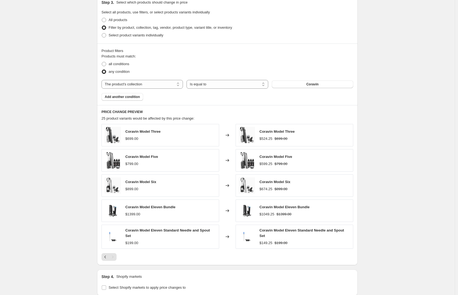
scroll to position [346, 0]
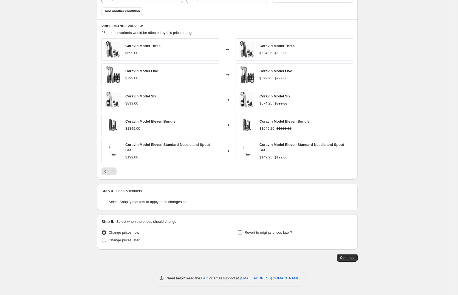
click at [241, 233] on input "Revert to original prices later?" at bounding box center [240, 233] width 4 height 4
checkbox input "true"
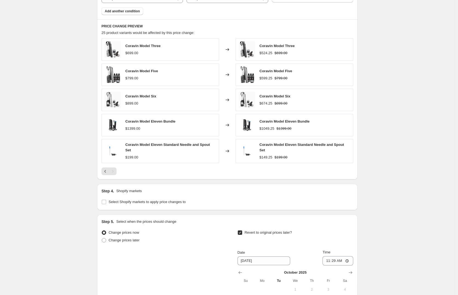
scroll to position [440, 0]
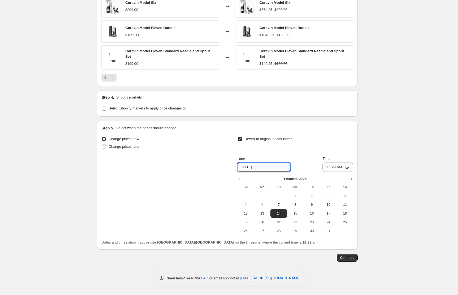
click at [266, 166] on input "[DATE]" at bounding box center [263, 167] width 53 height 9
click at [248, 166] on input "[DATE]" at bounding box center [263, 167] width 53 height 9
click at [264, 213] on span "13" at bounding box center [262, 214] width 12 height 4
type input "[DATE]"
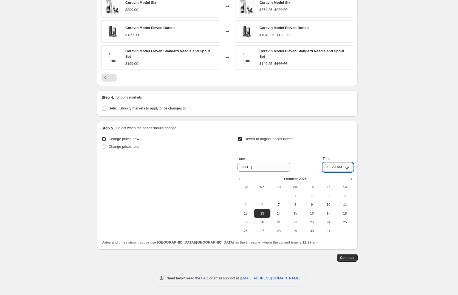
click at [333, 168] on input "11:29" at bounding box center [337, 167] width 31 height 9
click at [347, 167] on input "11:29" at bounding box center [337, 167] width 31 height 9
click at [348, 167] on input "11:29" at bounding box center [337, 167] width 31 height 9
type input "23:58"
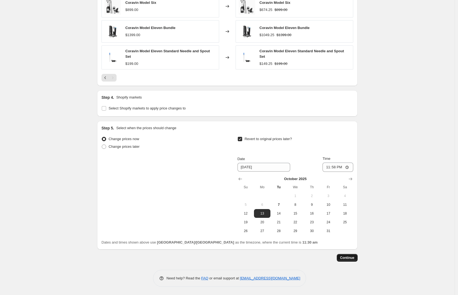
click at [351, 259] on span "Continue" at bounding box center [347, 258] width 14 height 4
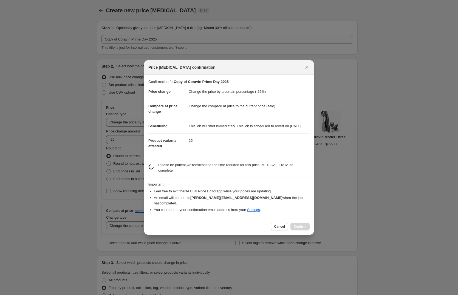
scroll to position [0, 0]
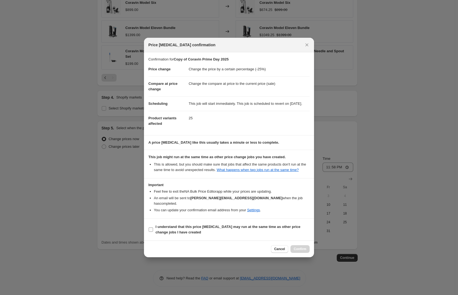
click at [156, 233] on b "I understand that this price change job may run at the same time as other price…" at bounding box center [227, 230] width 145 height 10
click at [153, 232] on input "I understand that this price change job may run at the same time as other price…" at bounding box center [151, 230] width 4 height 4
checkbox input "true"
drag, startPoint x: 298, startPoint y: 252, endPoint x: 268, endPoint y: 246, distance: 30.6
click at [298, 252] on span "Confirm" at bounding box center [300, 249] width 13 height 4
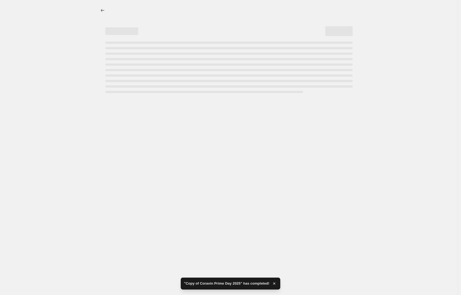
select select "percentage"
select select "collection"
